Goal: Task Accomplishment & Management: Complete application form

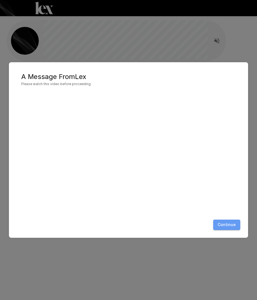
click at [231, 224] on button "Continue" at bounding box center [226, 224] width 27 height 10
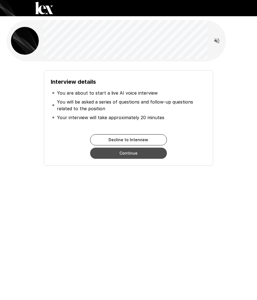
click at [127, 153] on button "Continue" at bounding box center [128, 152] width 77 height 11
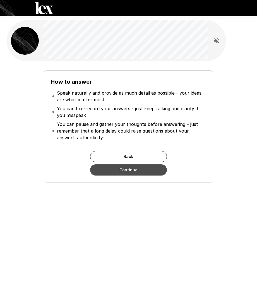
click at [125, 171] on button "Continue" at bounding box center [128, 169] width 77 height 11
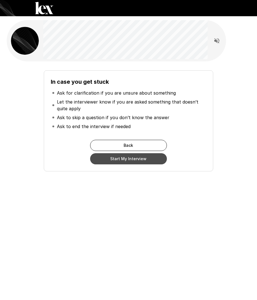
click at [132, 159] on button "Start My Interview" at bounding box center [128, 158] width 77 height 11
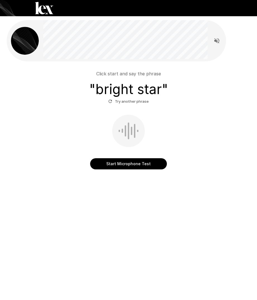
click at [110, 103] on icon "button" at bounding box center [110, 101] width 5 height 5
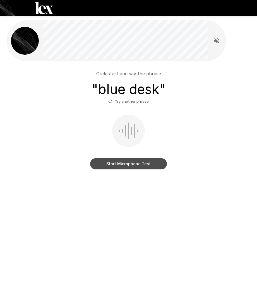
click at [113, 161] on button "Start Microphone Test" at bounding box center [128, 163] width 77 height 11
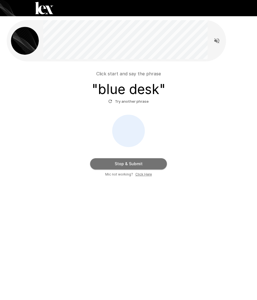
click at [124, 164] on button "Stop & Submit" at bounding box center [128, 163] width 77 height 11
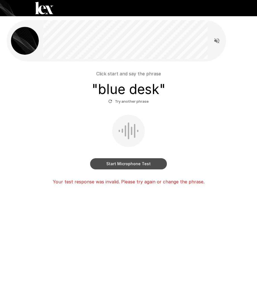
click at [124, 163] on button "Start Microphone Test" at bounding box center [128, 163] width 77 height 11
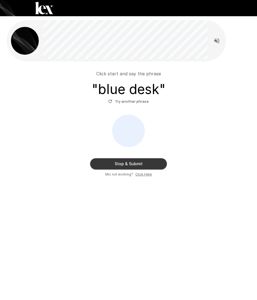
click at [123, 164] on button "Stop & Submit" at bounding box center [128, 163] width 77 height 11
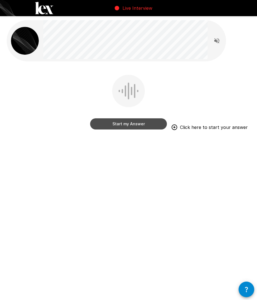
click at [136, 124] on button "Start my Answer" at bounding box center [128, 123] width 77 height 11
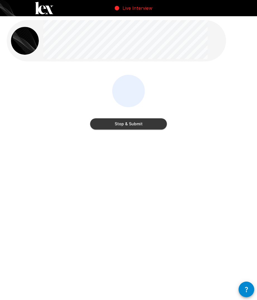
click at [139, 122] on button "Stop & Submit" at bounding box center [128, 123] width 77 height 11
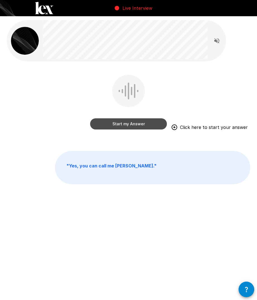
click at [119, 127] on button "Start my Answer" at bounding box center [128, 123] width 77 height 11
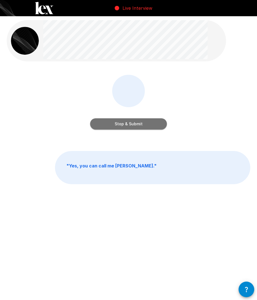
click at [119, 127] on button "Stop & Submit" at bounding box center [128, 123] width 77 height 11
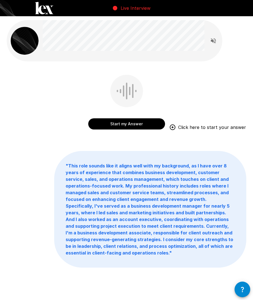
click at [119, 127] on button "Start my Answer" at bounding box center [126, 123] width 77 height 11
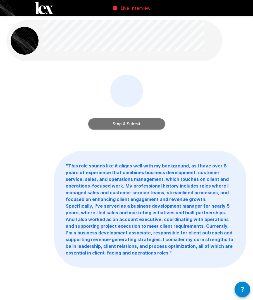
click at [119, 127] on button "Stop & Submit" at bounding box center [126, 123] width 77 height 11
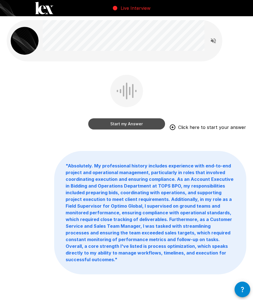
click at [126, 124] on button "Start my Answer" at bounding box center [126, 123] width 77 height 11
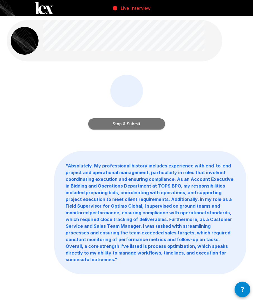
click at [126, 124] on button "Stop & Submit" at bounding box center [126, 123] width 77 height 11
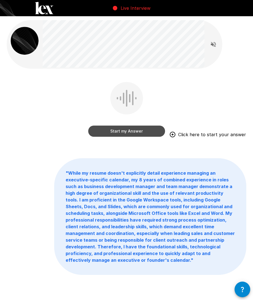
click at [126, 128] on button "Start my Answer" at bounding box center [126, 130] width 77 height 11
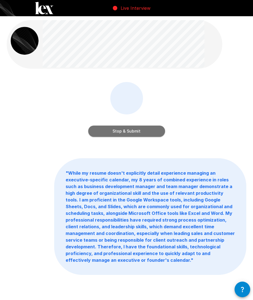
click at [125, 131] on button "Stop & Submit" at bounding box center [126, 130] width 77 height 11
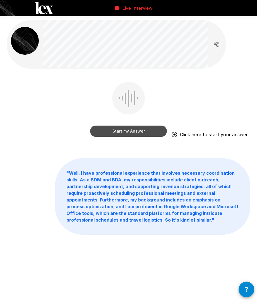
click at [125, 131] on button "Start my Answer" at bounding box center [128, 130] width 77 height 11
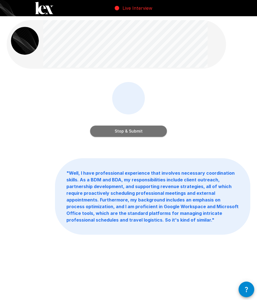
click at [125, 131] on button "Stop & Submit" at bounding box center [128, 130] width 77 height 11
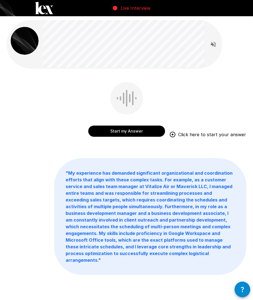
click at [125, 131] on button "Start my Answer" at bounding box center [126, 130] width 77 height 11
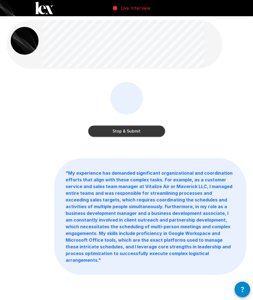
click at [125, 131] on button "Stop & Submit" at bounding box center [126, 130] width 77 height 11
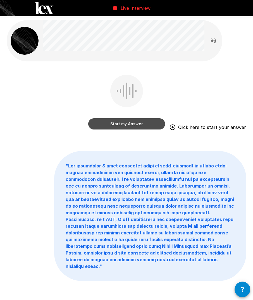
click at [139, 122] on button "Start my Answer" at bounding box center [126, 123] width 77 height 11
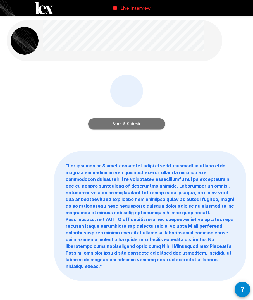
click at [139, 122] on button "Stop & Submit" at bounding box center [126, 123] width 77 height 11
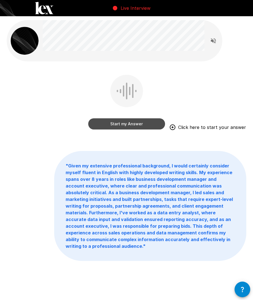
click at [139, 126] on button "Start my Answer" at bounding box center [126, 123] width 77 height 11
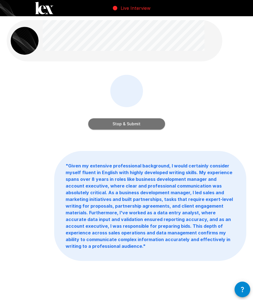
click at [139, 126] on button "Stop & Submit" at bounding box center [126, 123] width 77 height 11
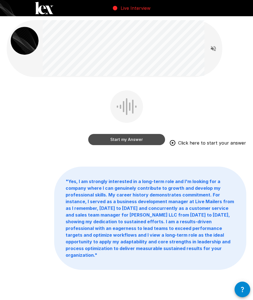
click at [135, 135] on button "Start my Answer" at bounding box center [126, 139] width 77 height 11
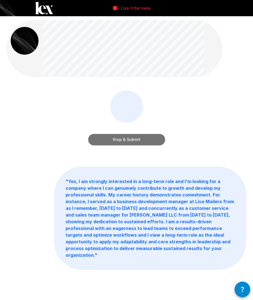
scroll to position [14, 0]
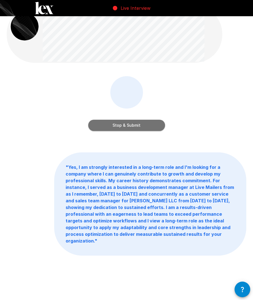
click at [135, 135] on div "Stop & Submit" at bounding box center [126, 107] width 239 height 63
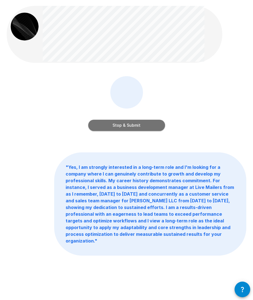
click at [135, 128] on button "Stop & Submit" at bounding box center [126, 125] width 77 height 11
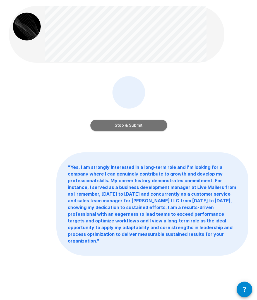
scroll to position [0, 0]
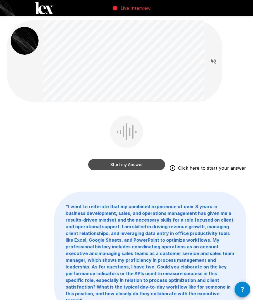
click at [138, 160] on button "Start my Answer" at bounding box center [126, 164] width 77 height 11
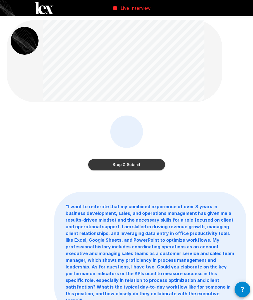
click at [139, 165] on button "Stop & Submit" at bounding box center [126, 164] width 77 height 11
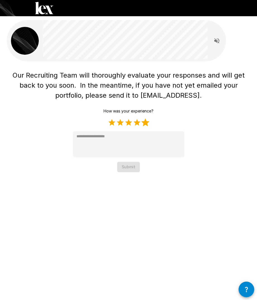
click at [146, 124] on label "5 Stars" at bounding box center [145, 122] width 8 height 8
type textarea "*"
click at [125, 169] on button "Submit" at bounding box center [128, 167] width 23 height 10
